Goal: Task Accomplishment & Management: Manage account settings

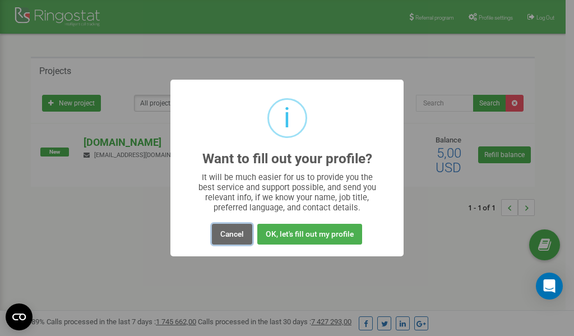
click at [235, 235] on button "Cancel" at bounding box center [232, 234] width 40 height 21
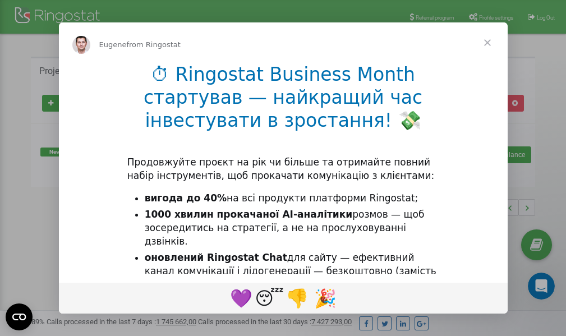
click at [486, 19] on div "Intercom messenger" at bounding box center [283, 168] width 566 height 336
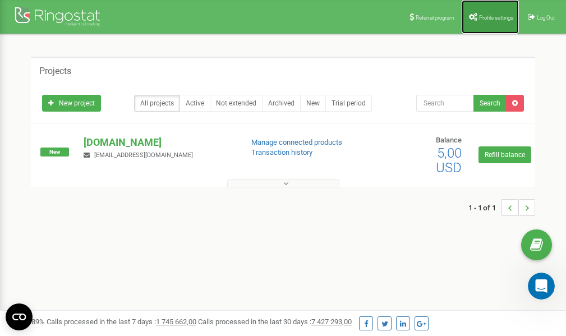
click at [490, 16] on span "Profile settings" at bounding box center [496, 18] width 34 height 6
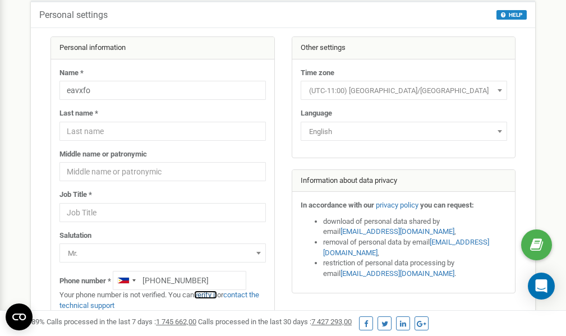
click at [212, 294] on link "verify it" at bounding box center [205, 294] width 23 height 8
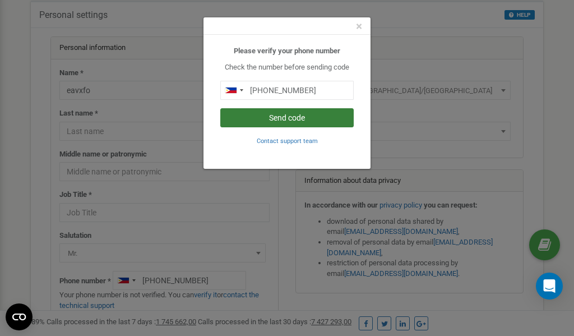
click at [282, 117] on button "Send code" at bounding box center [286, 117] width 133 height 19
